Goal: Task Accomplishment & Management: Manage account settings

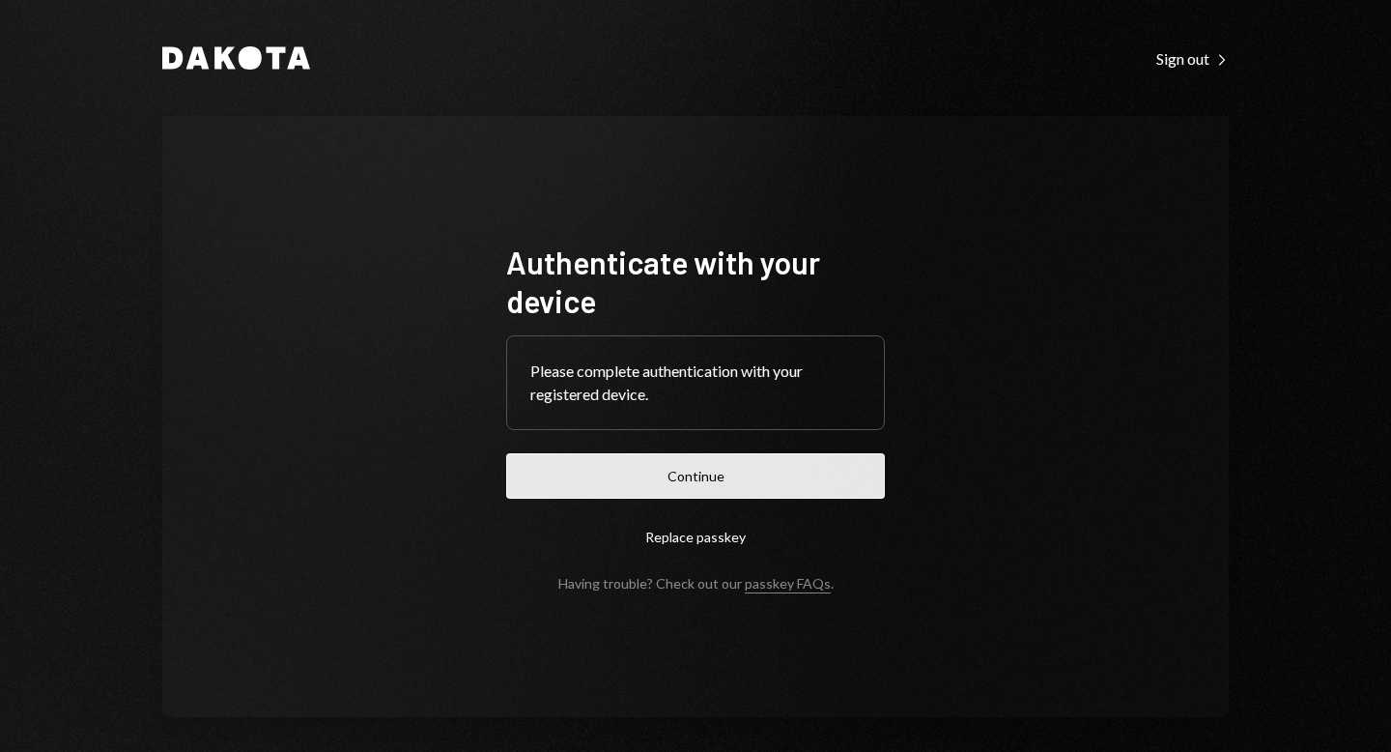
click at [672, 482] on button "Continue" at bounding box center [695, 475] width 379 height 45
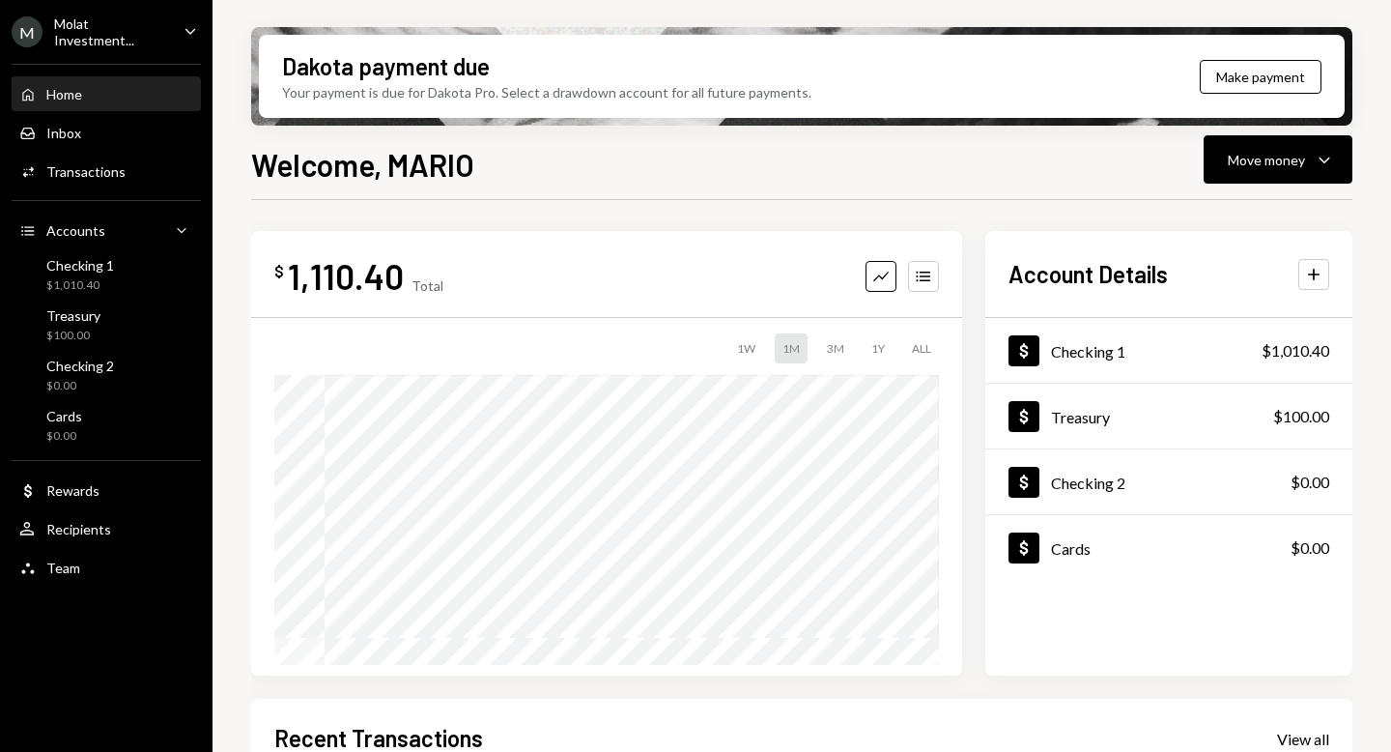
click at [72, 31] on div "Molat Investment..." at bounding box center [111, 31] width 114 height 33
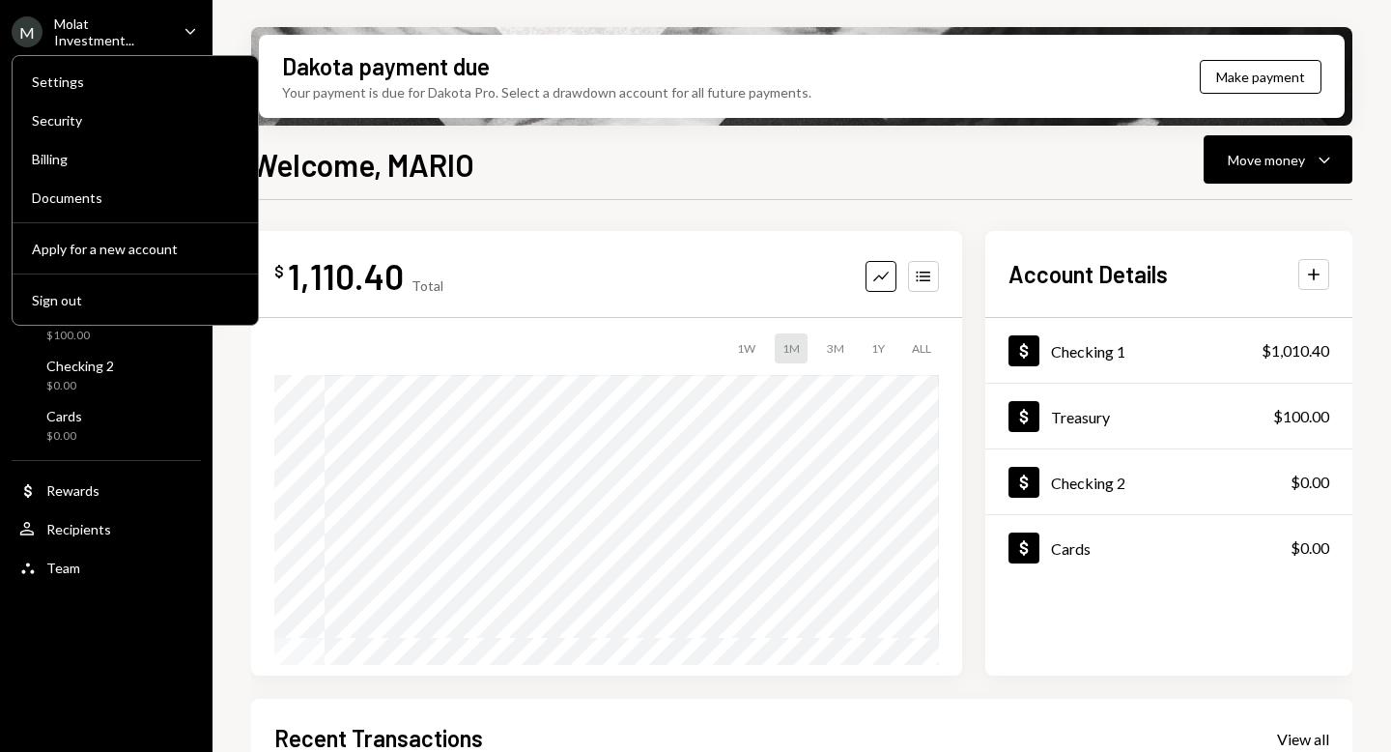
click at [639, 214] on div "$ 1,110.40 Total Graph Accounts 1W 1M 3M 1Y ALL $20,048.39 [DATE] Account Detai…" at bounding box center [801, 693] width 1101 height 987
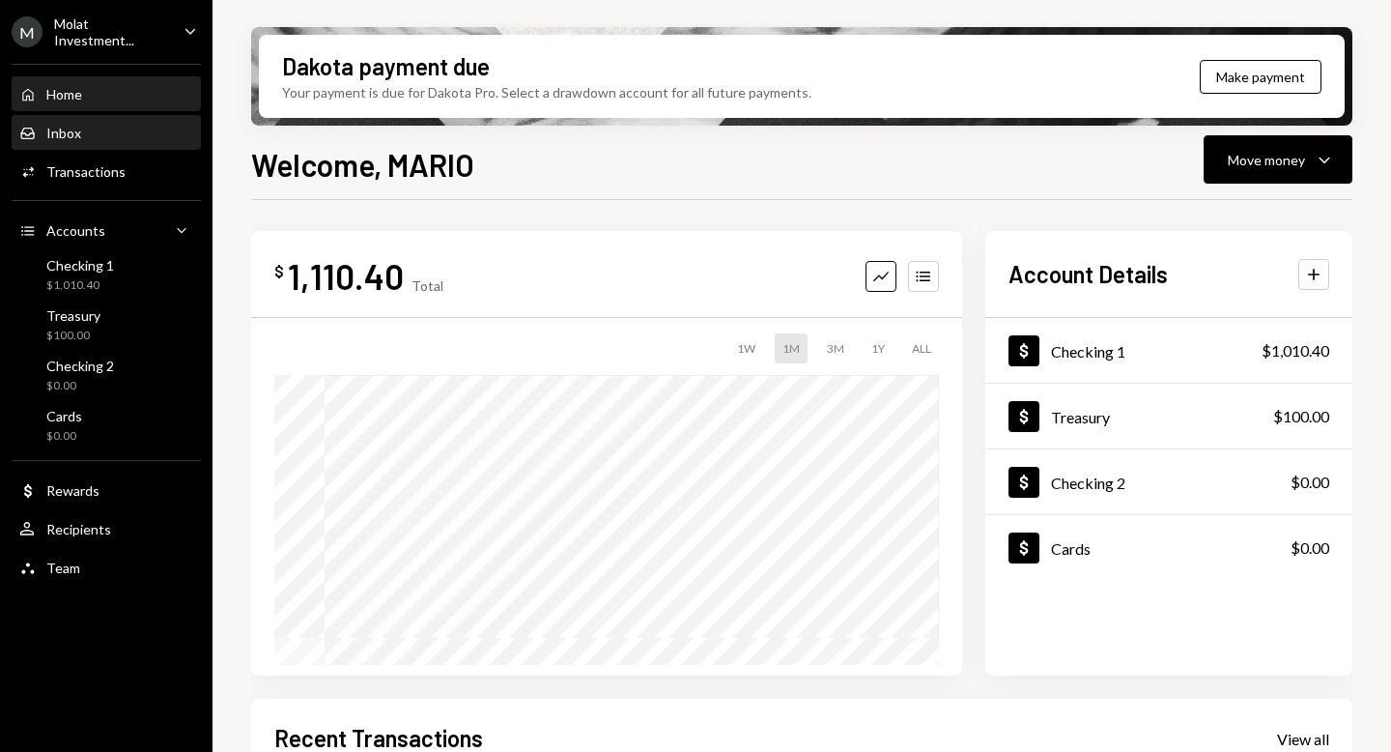
click at [75, 133] on div "Inbox" at bounding box center [63, 133] width 35 height 16
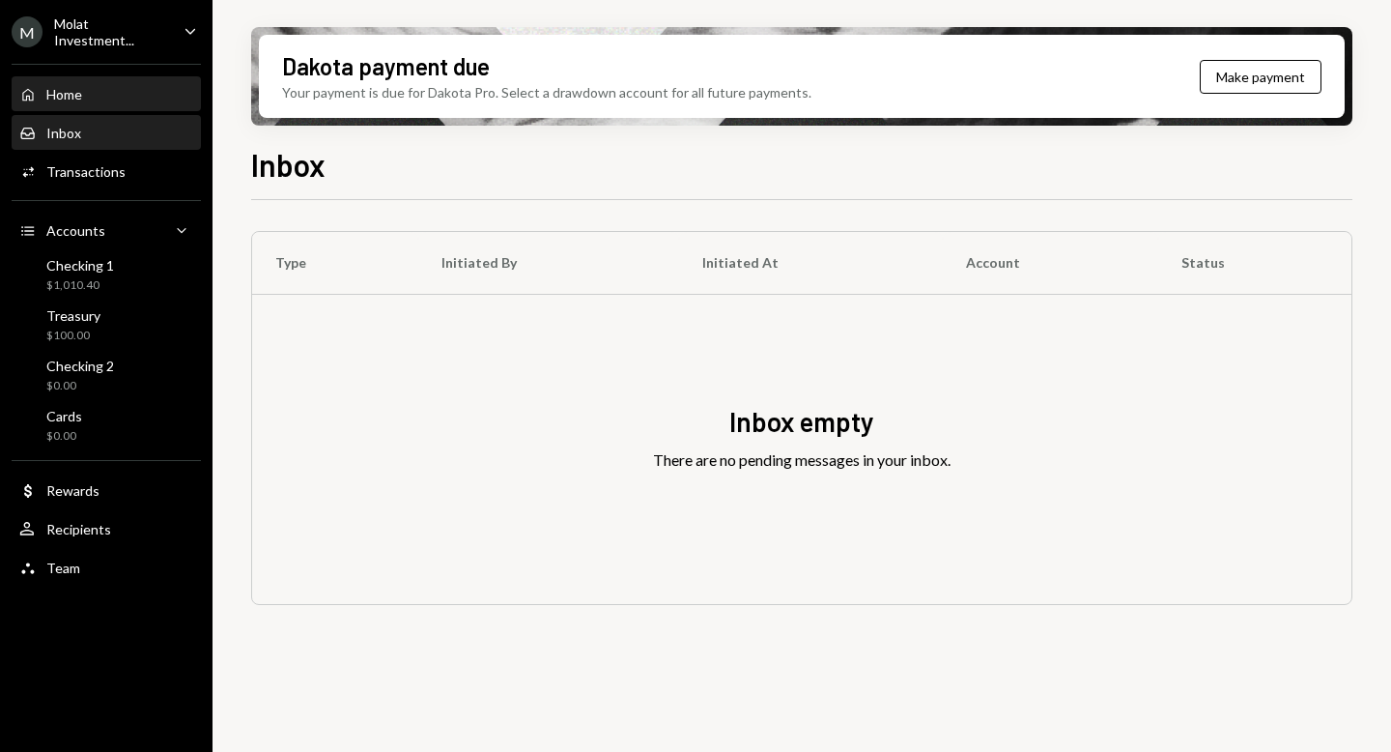
click at [71, 99] on div "Home" at bounding box center [64, 94] width 36 height 16
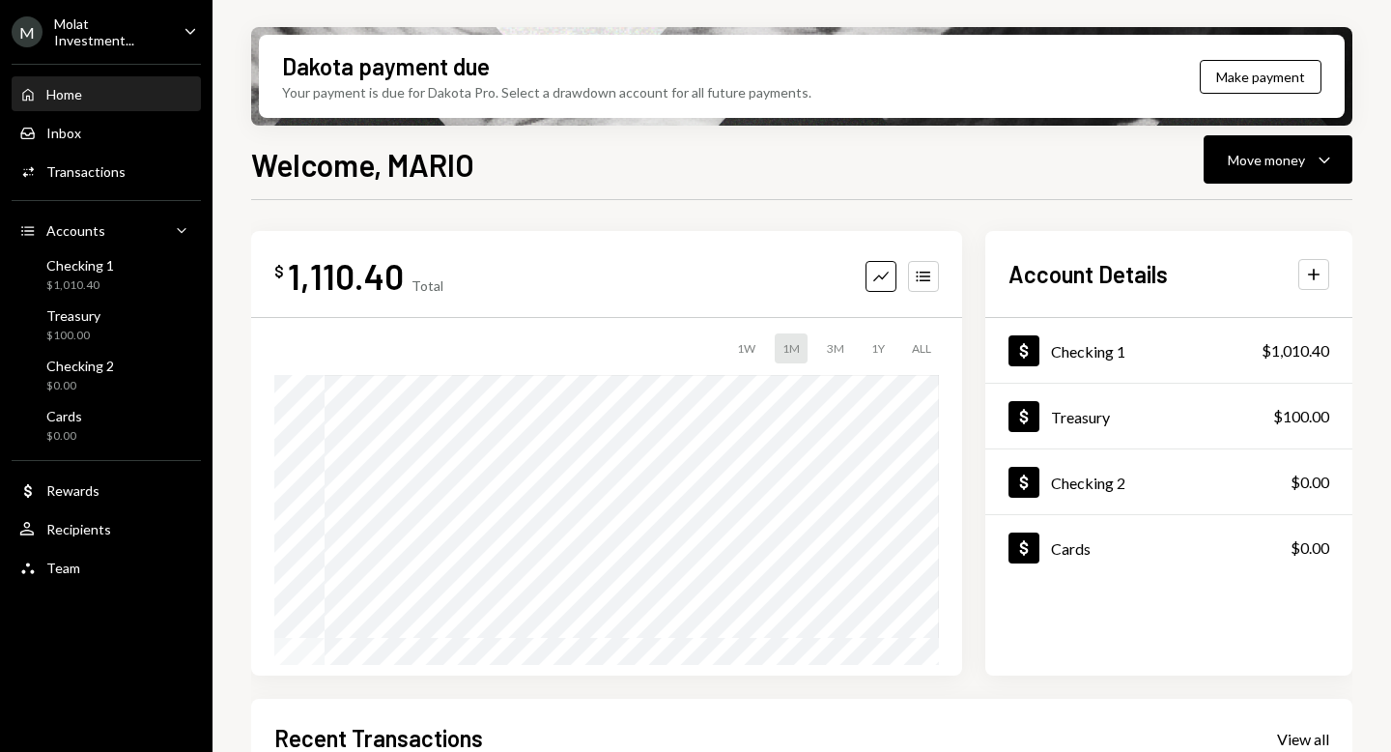
click at [102, 36] on div "Molat Investment..." at bounding box center [111, 31] width 114 height 33
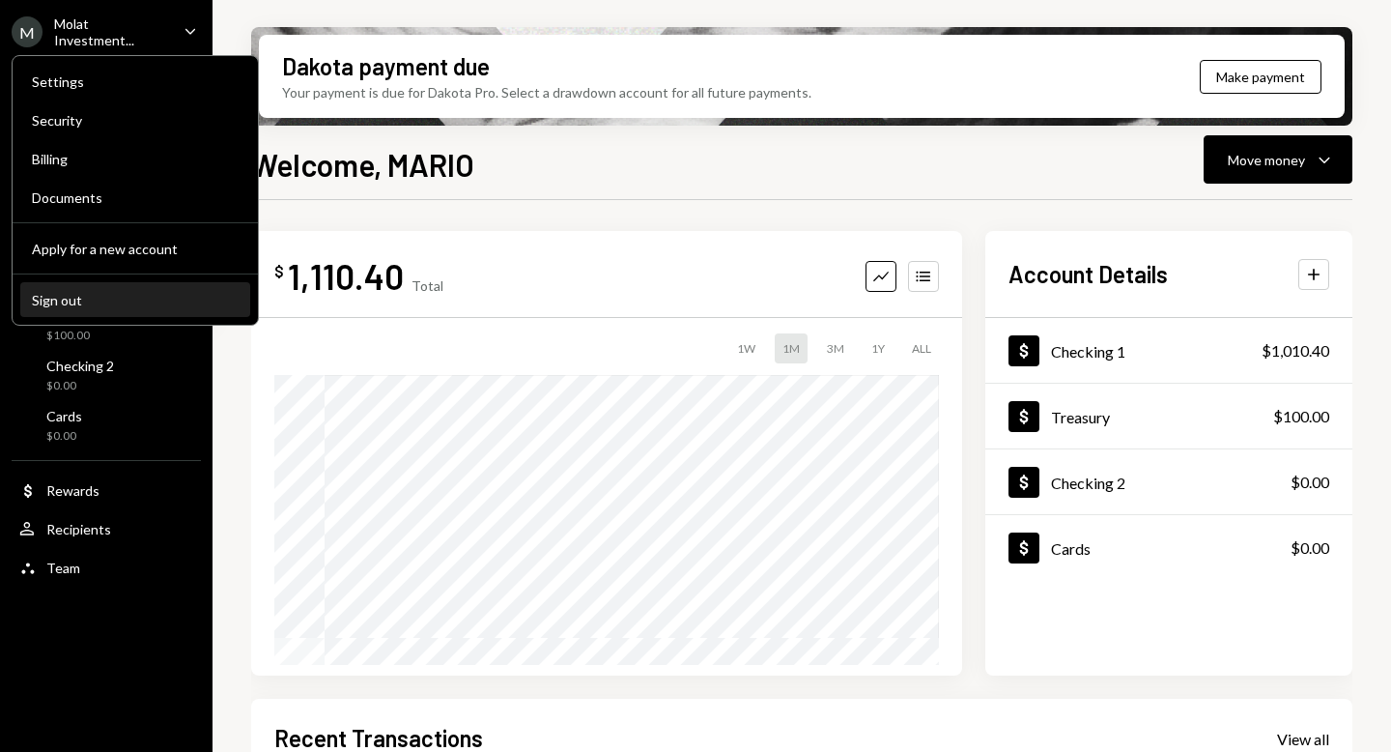
click at [88, 300] on div "Sign out" at bounding box center [135, 300] width 207 height 16
